Goal: Transaction & Acquisition: Purchase product/service

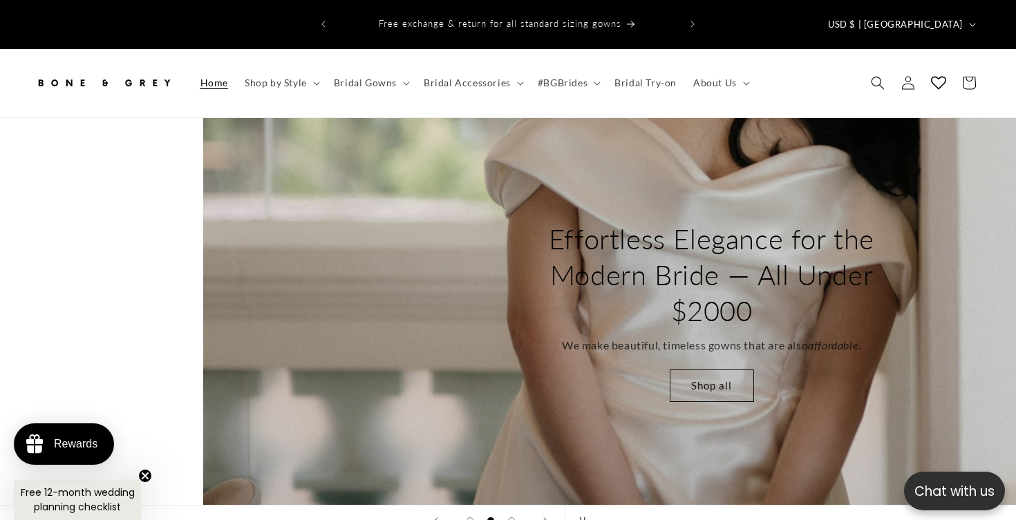
scroll to position [0, 1016]
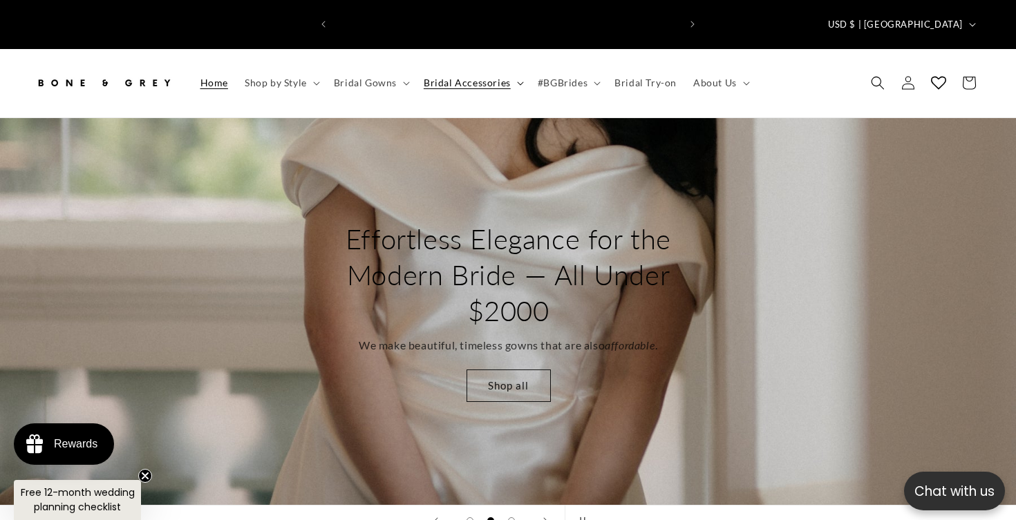
click at [424, 77] on span "Bridal Accessories" at bounding box center [467, 83] width 87 height 12
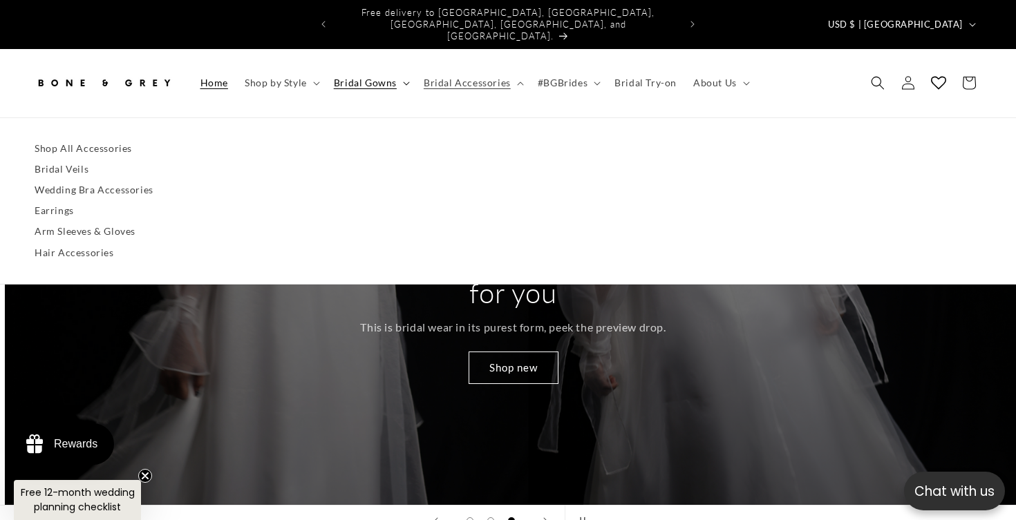
scroll to position [0, 2031]
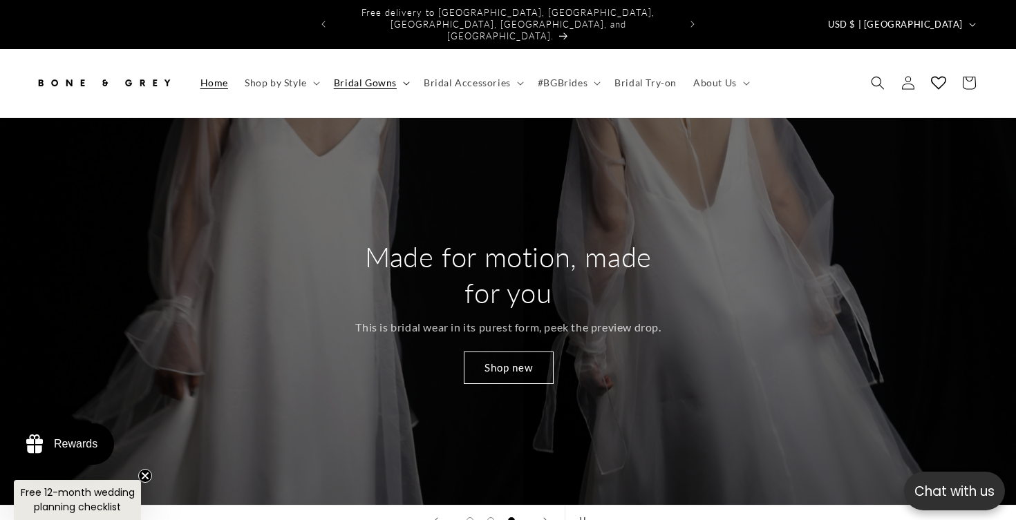
click at [378, 77] on span "Bridal Gowns" at bounding box center [365, 83] width 63 height 12
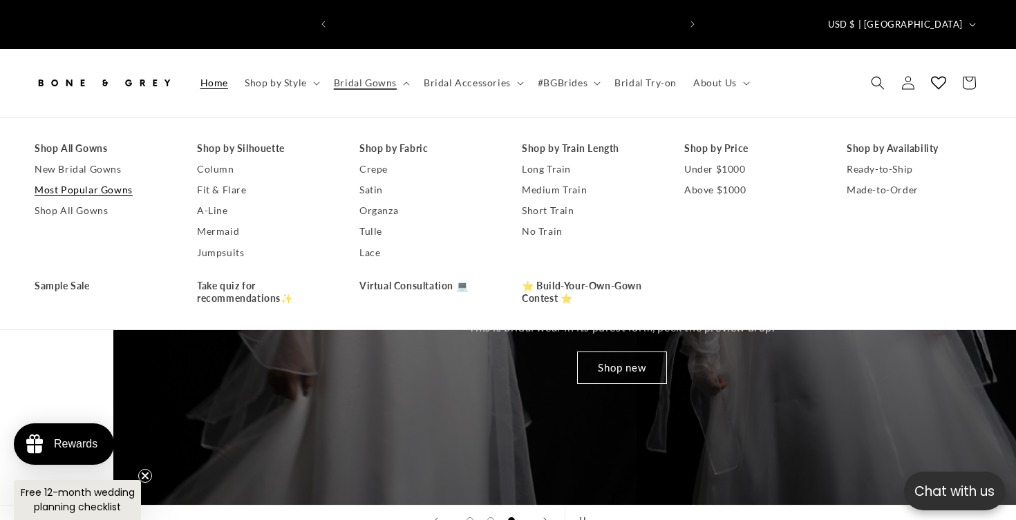
scroll to position [0, 0]
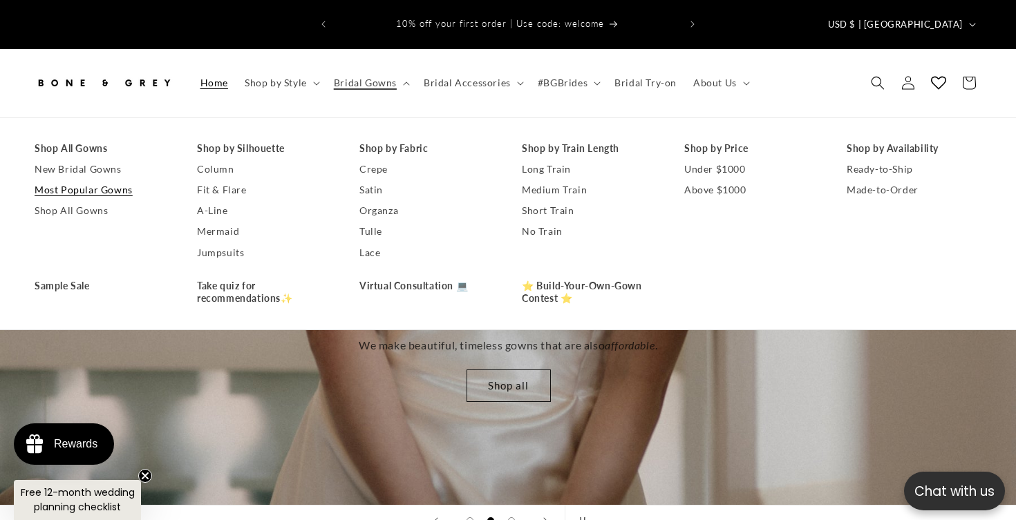
click at [77, 180] on link "Most Popular Gowns" at bounding box center [102, 190] width 135 height 21
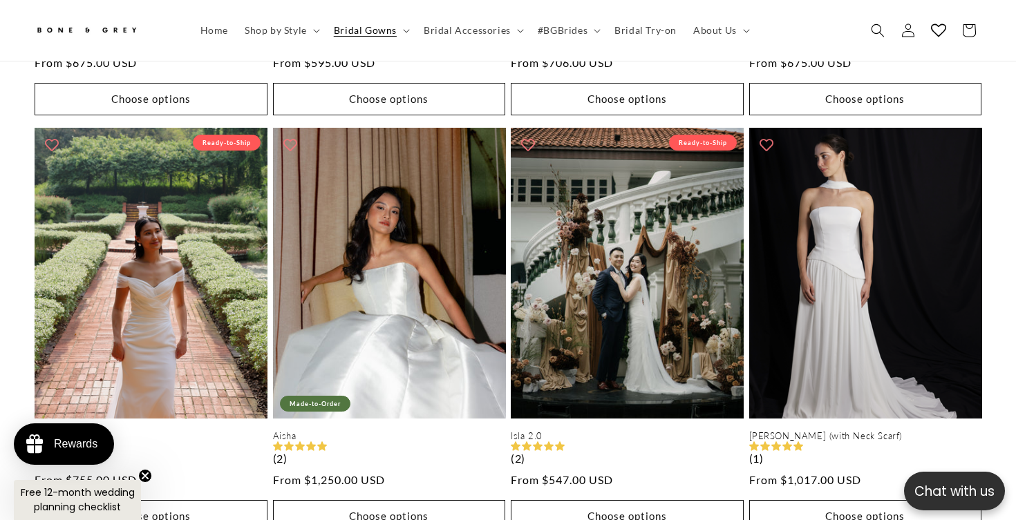
scroll to position [0, 688]
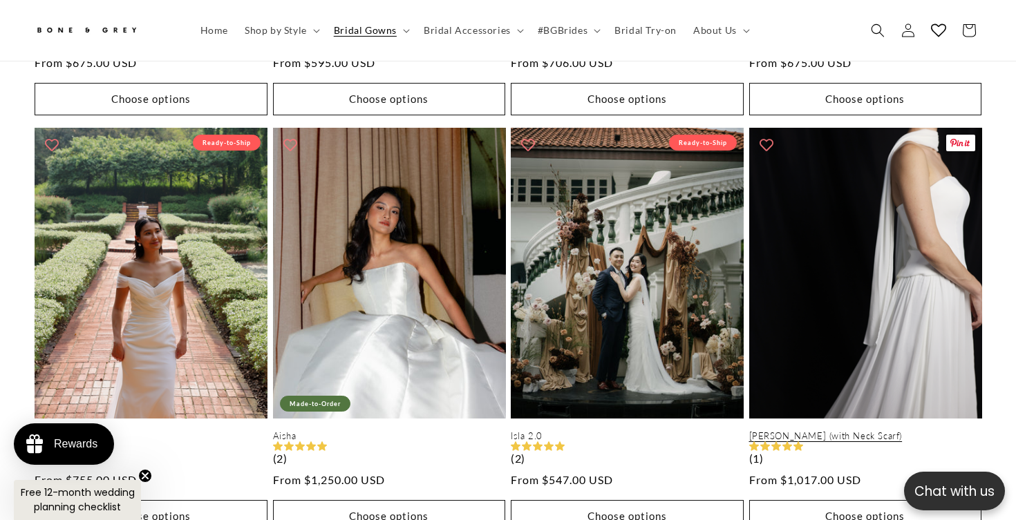
click at [915, 430] on link "Elsa (with Neck Scarf)" at bounding box center [865, 436] width 233 height 12
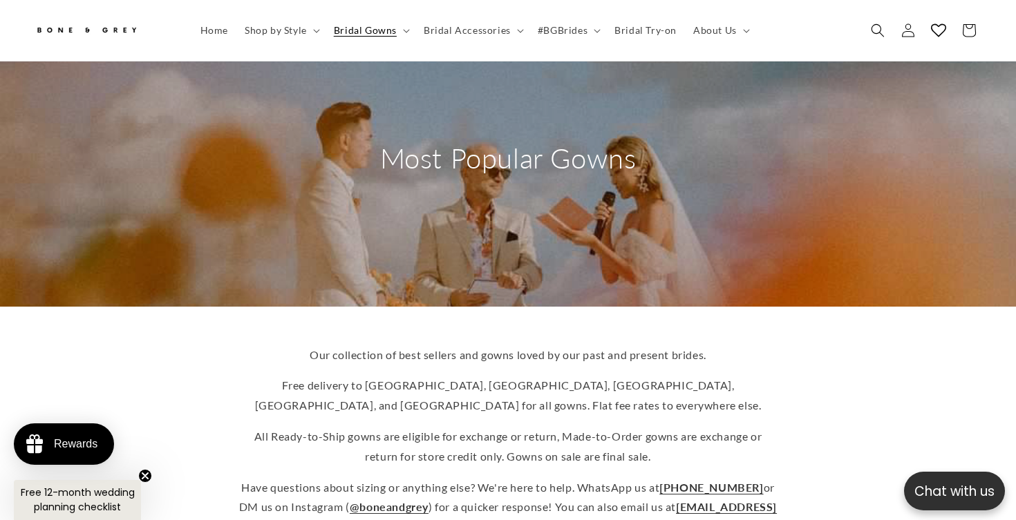
scroll to position [0, 0]
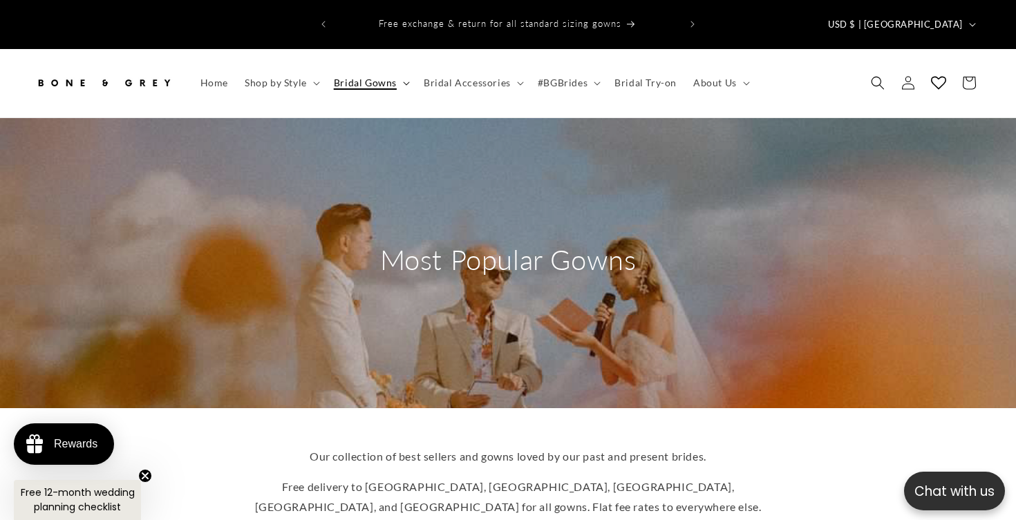
click at [404, 68] on summary "Bridal Gowns" at bounding box center [370, 82] width 90 height 29
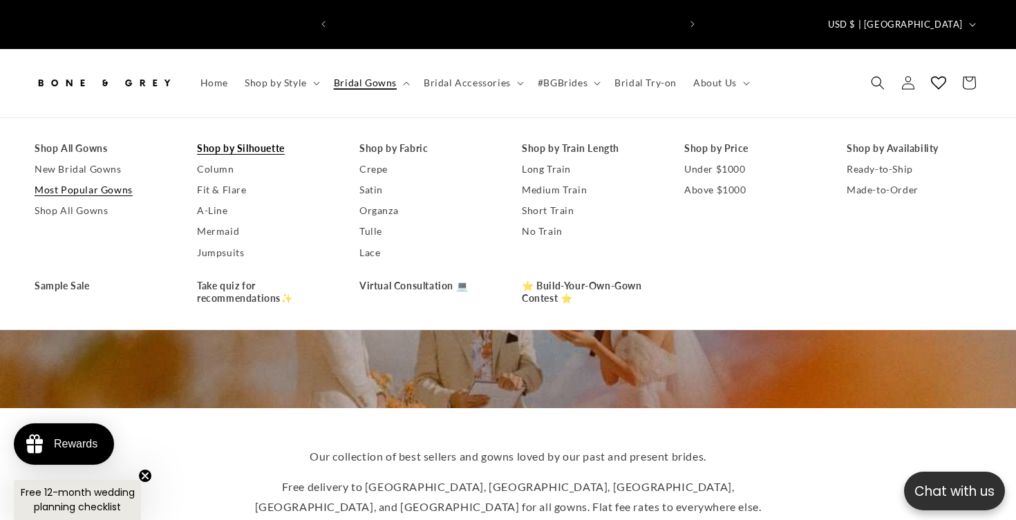
scroll to position [0, 688]
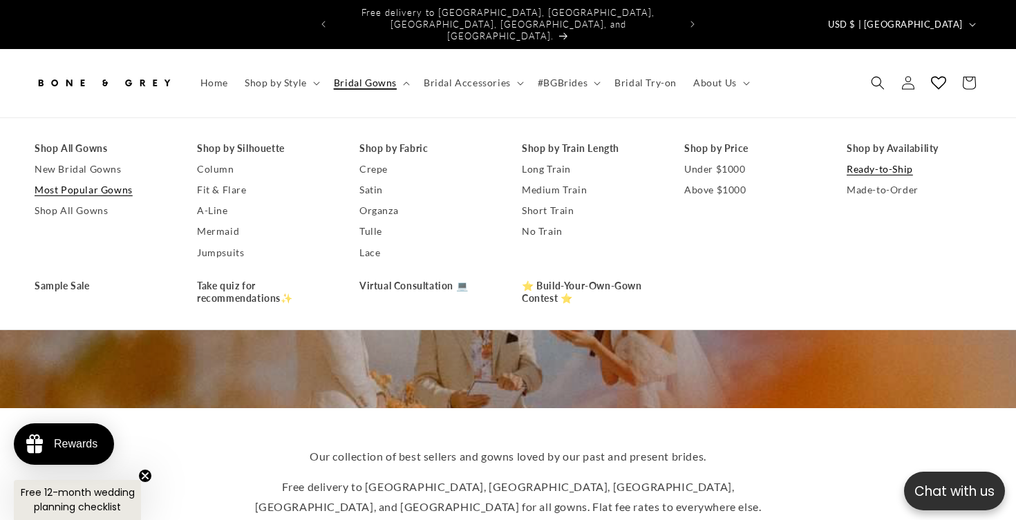
click at [882, 159] on link "Ready-to-Ship" at bounding box center [913, 169] width 135 height 21
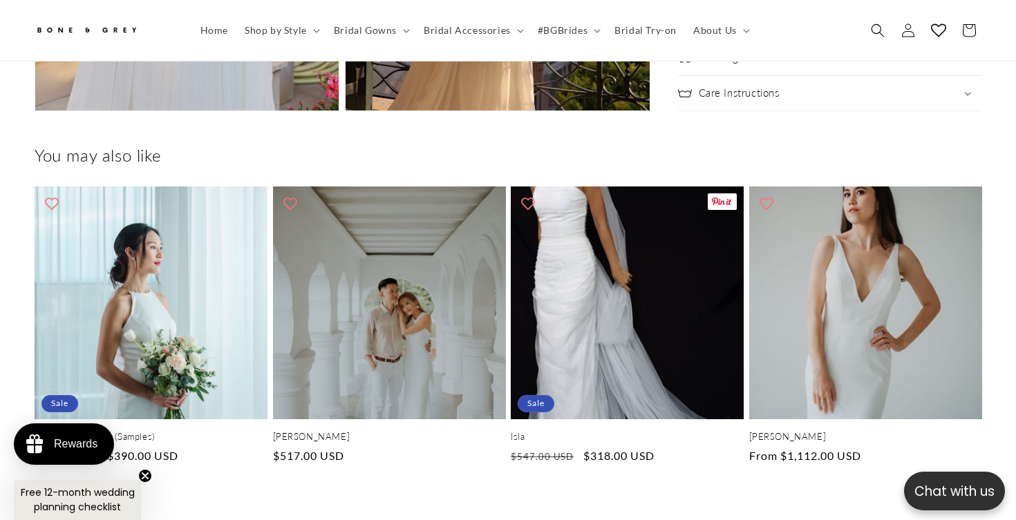
scroll to position [4195, 0]
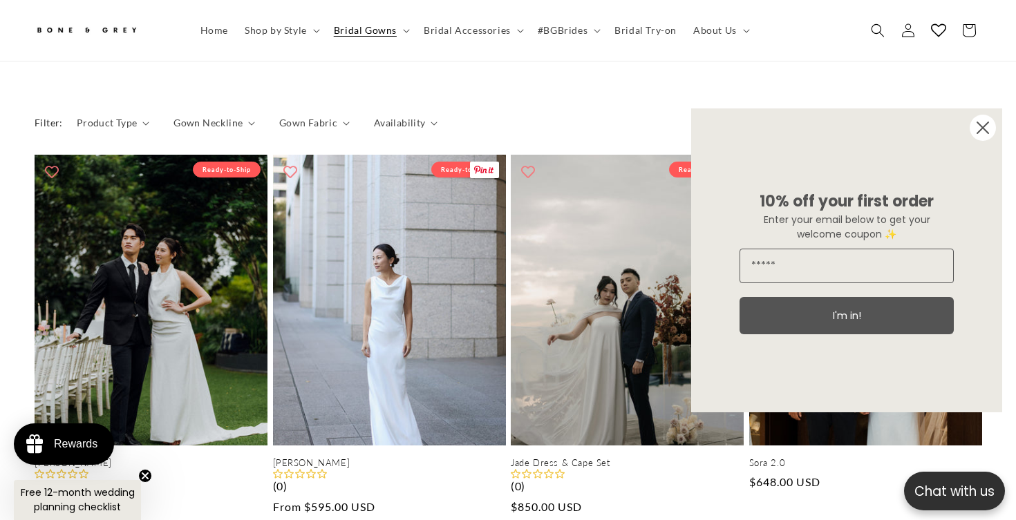
scroll to position [733, 0]
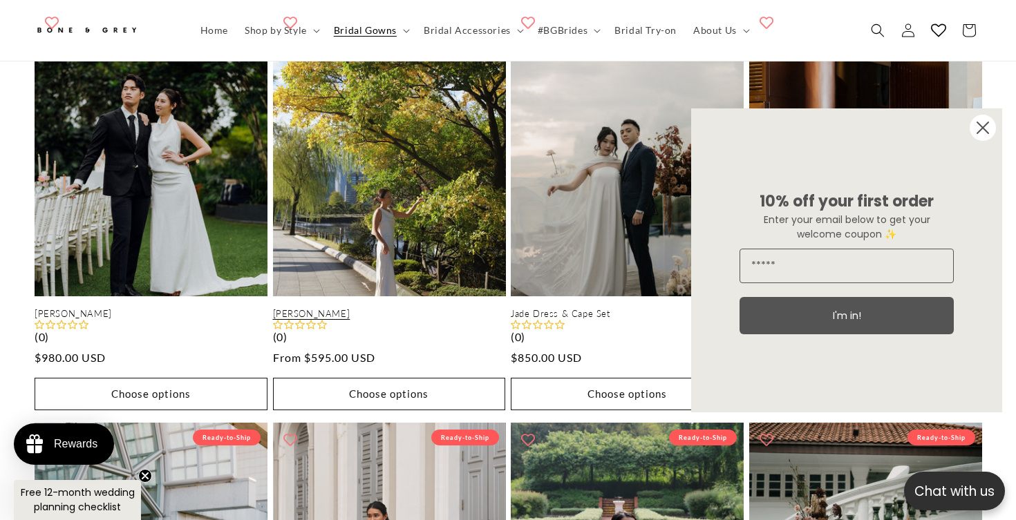
click at [381, 308] on link "Emma" at bounding box center [389, 314] width 233 height 12
